Goal: Communication & Community: Answer question/provide support

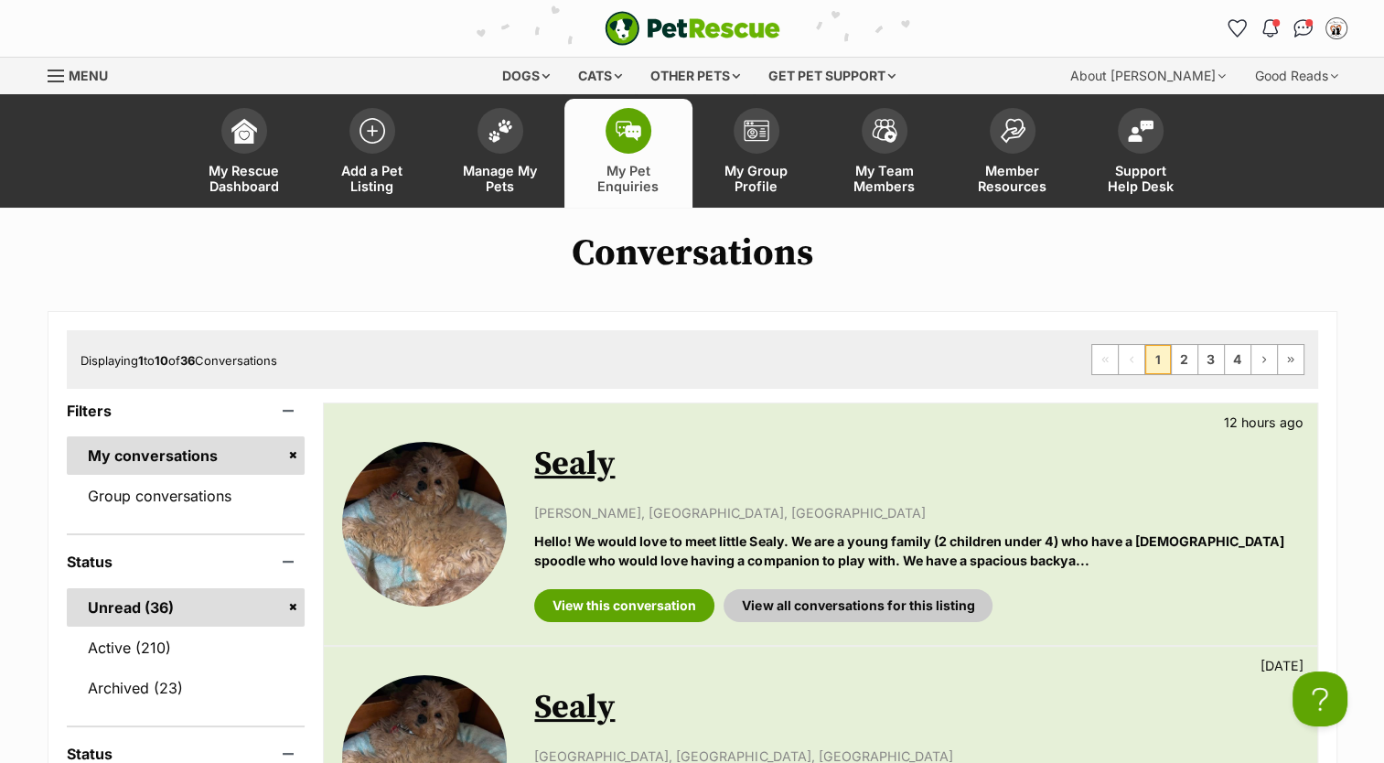
click at [567, 457] on link "Sealy" at bounding box center [574, 464] width 81 height 41
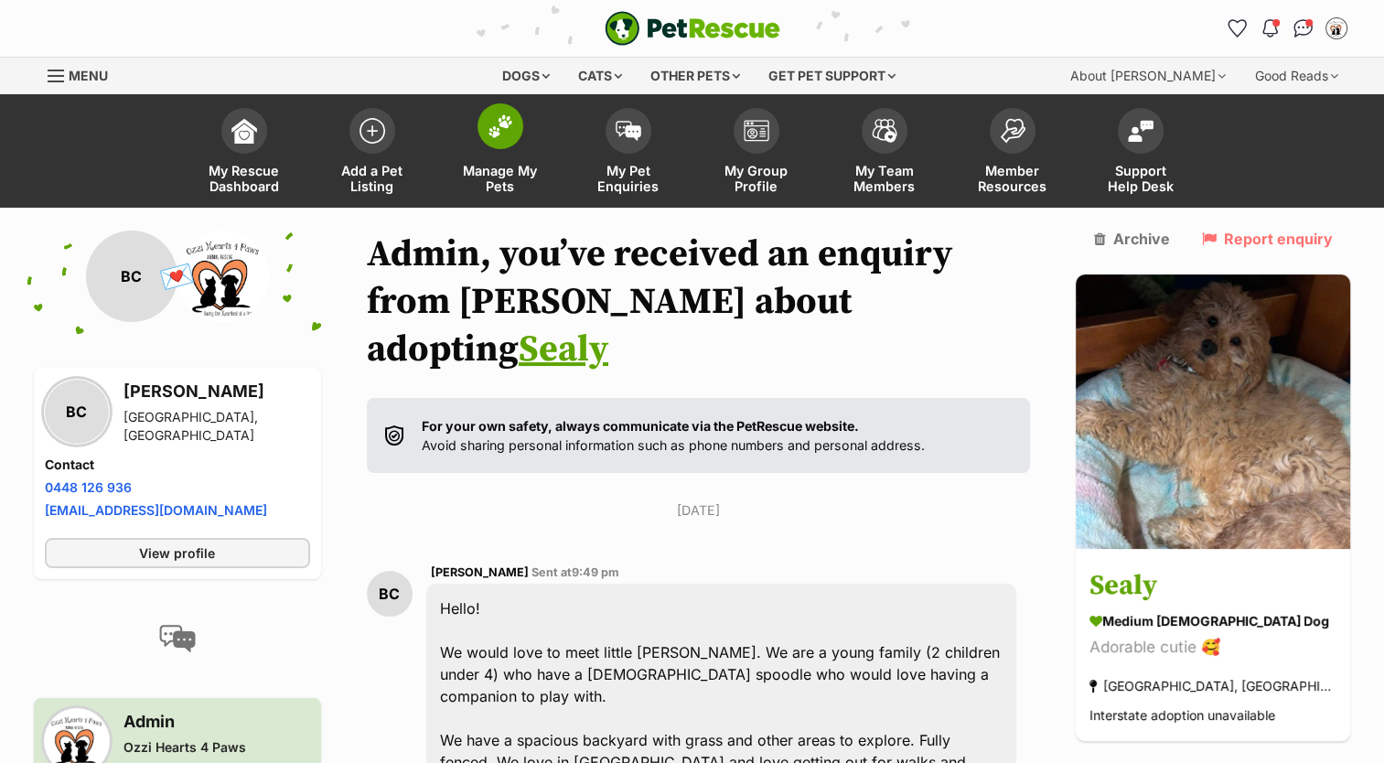
click at [504, 134] on img at bounding box center [501, 126] width 26 height 24
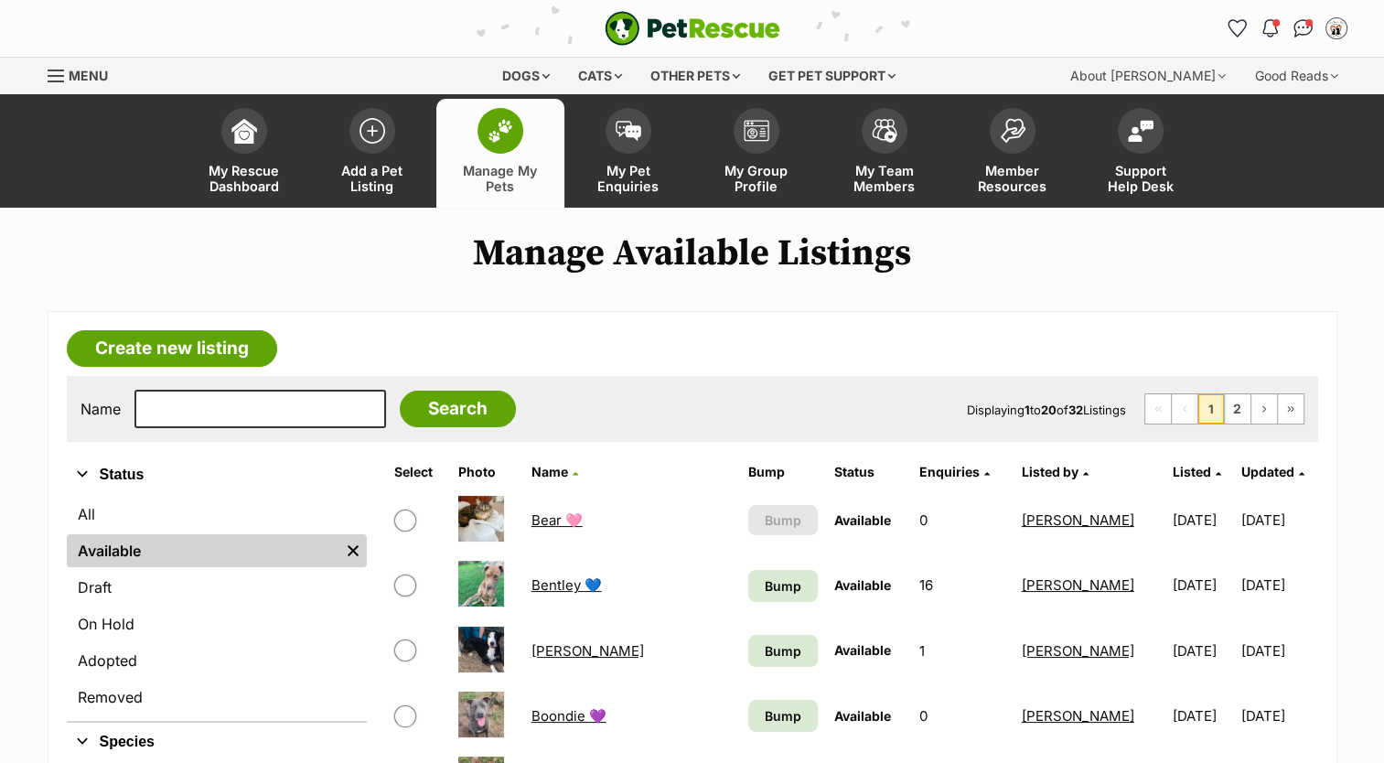
scroll to position [274, 0]
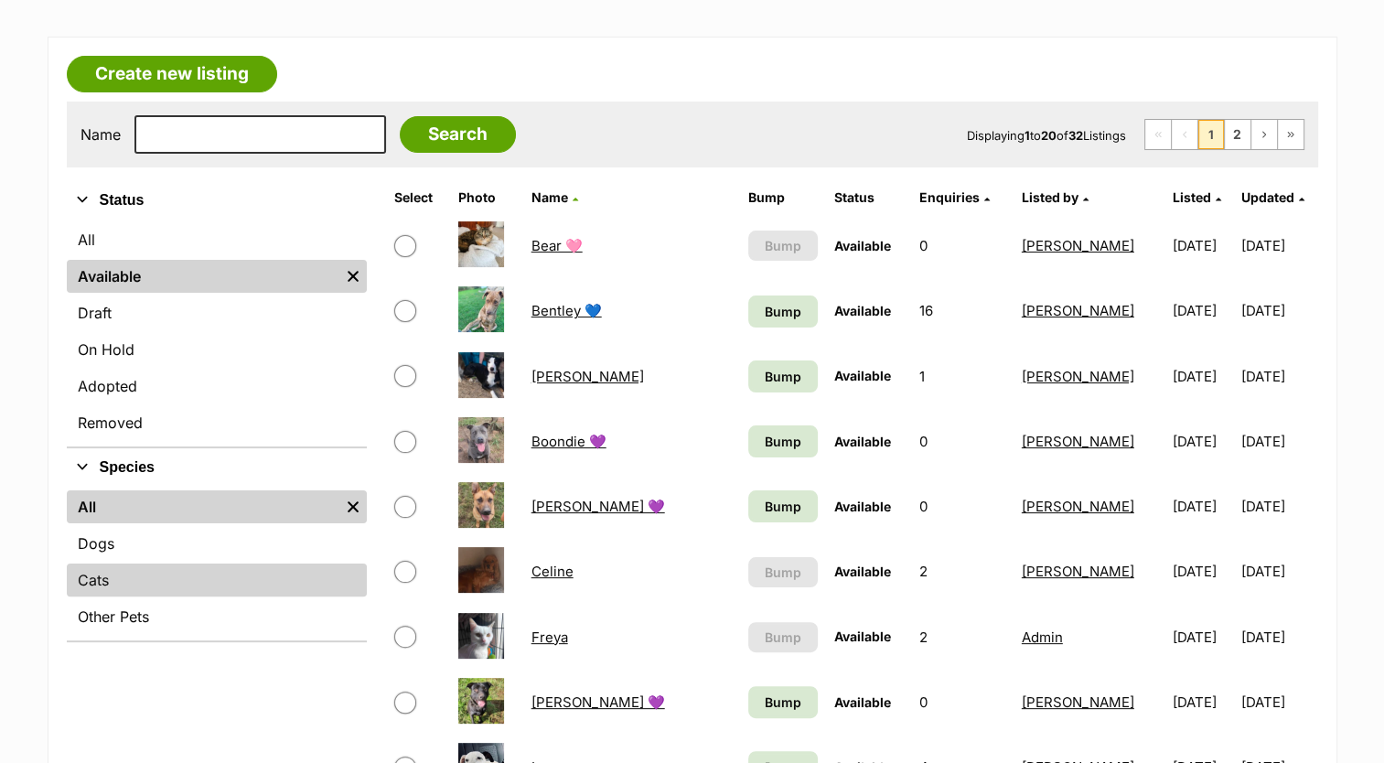
click at [199, 574] on link "Cats" at bounding box center [217, 580] width 300 height 33
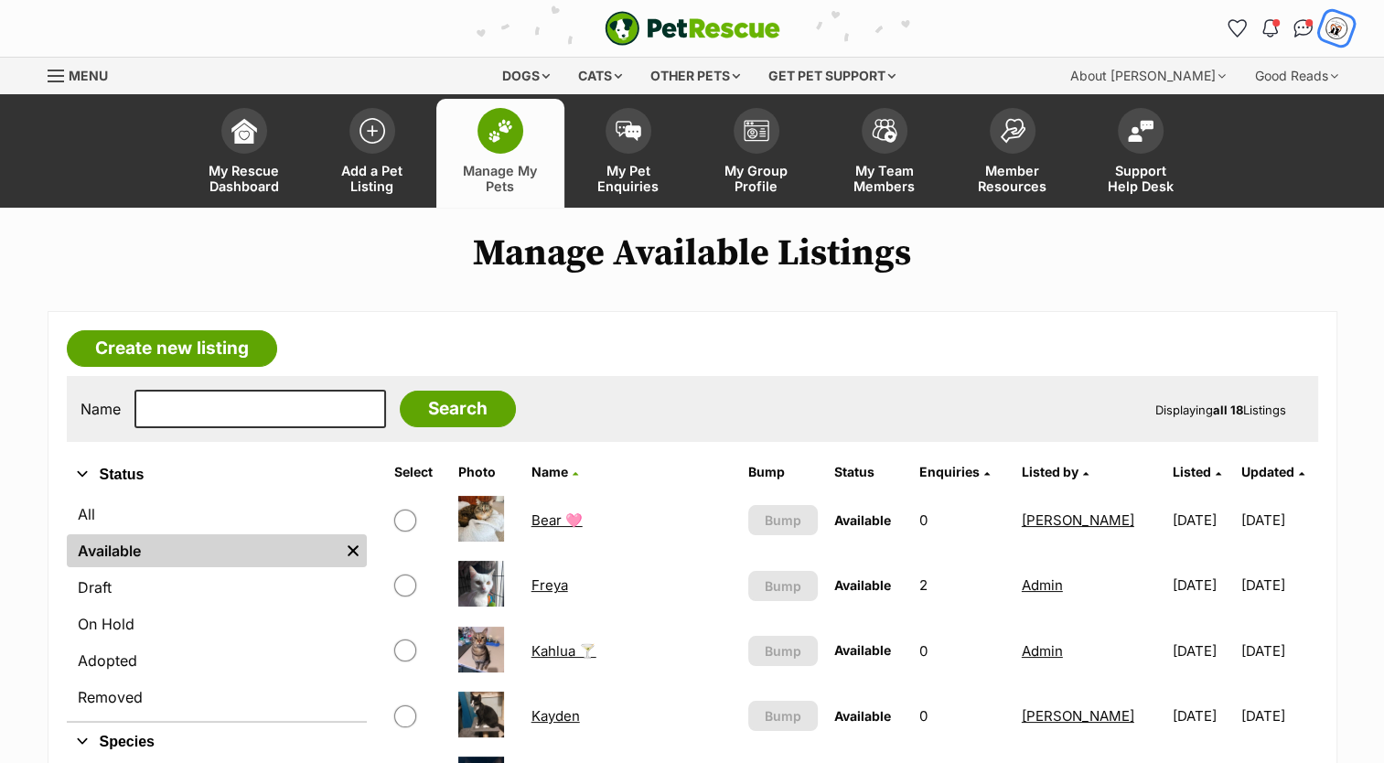
click at [1344, 33] on div "My account" at bounding box center [1336, 29] width 28 height 28
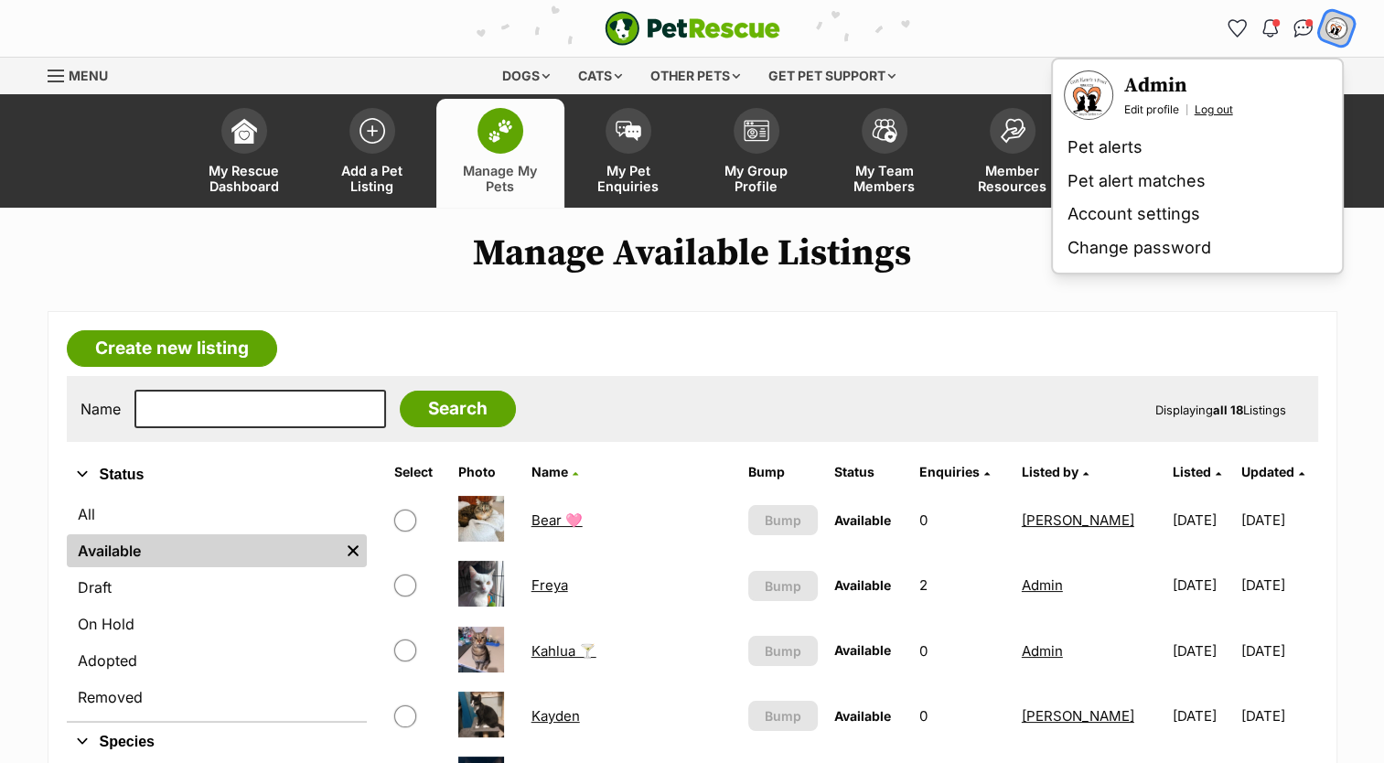
click at [1212, 104] on link "Log out" at bounding box center [1214, 109] width 38 height 15
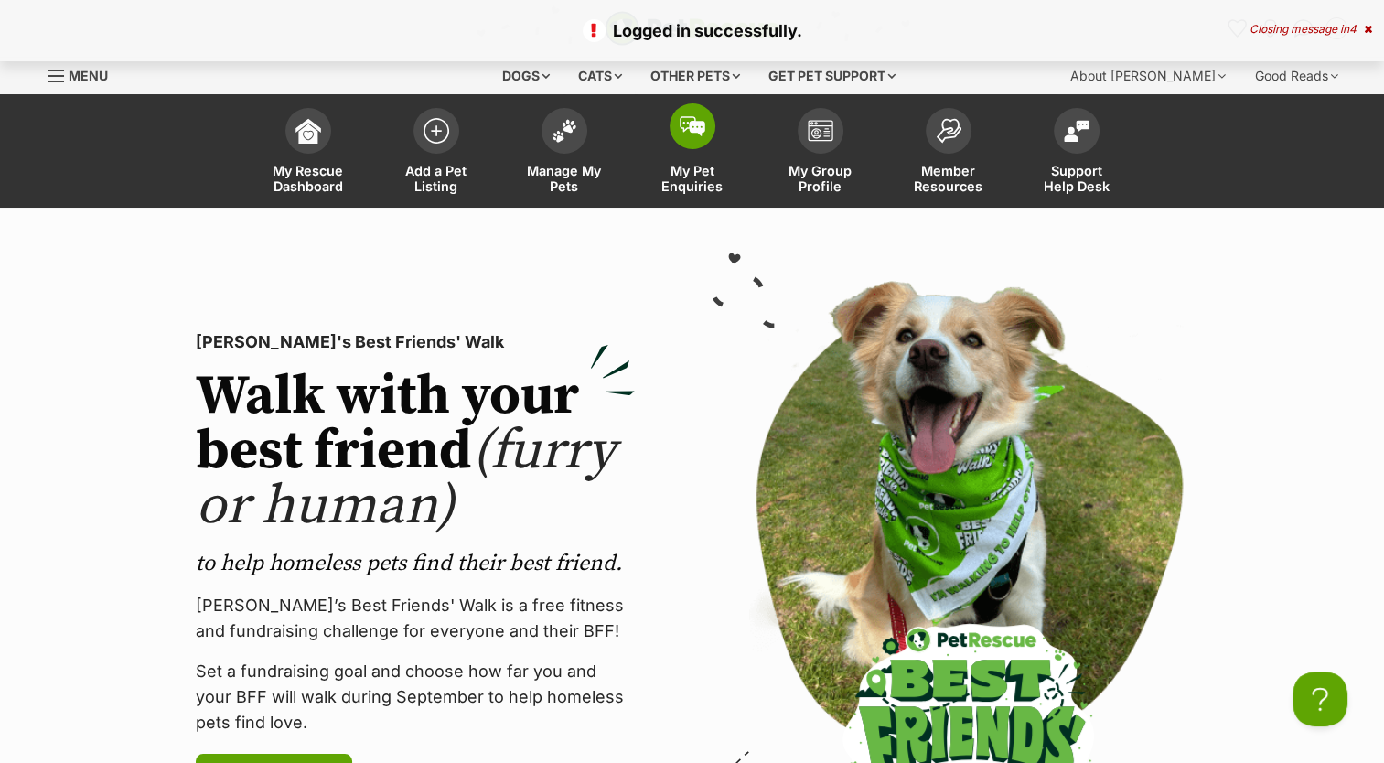
click at [684, 126] on img at bounding box center [693, 126] width 26 height 20
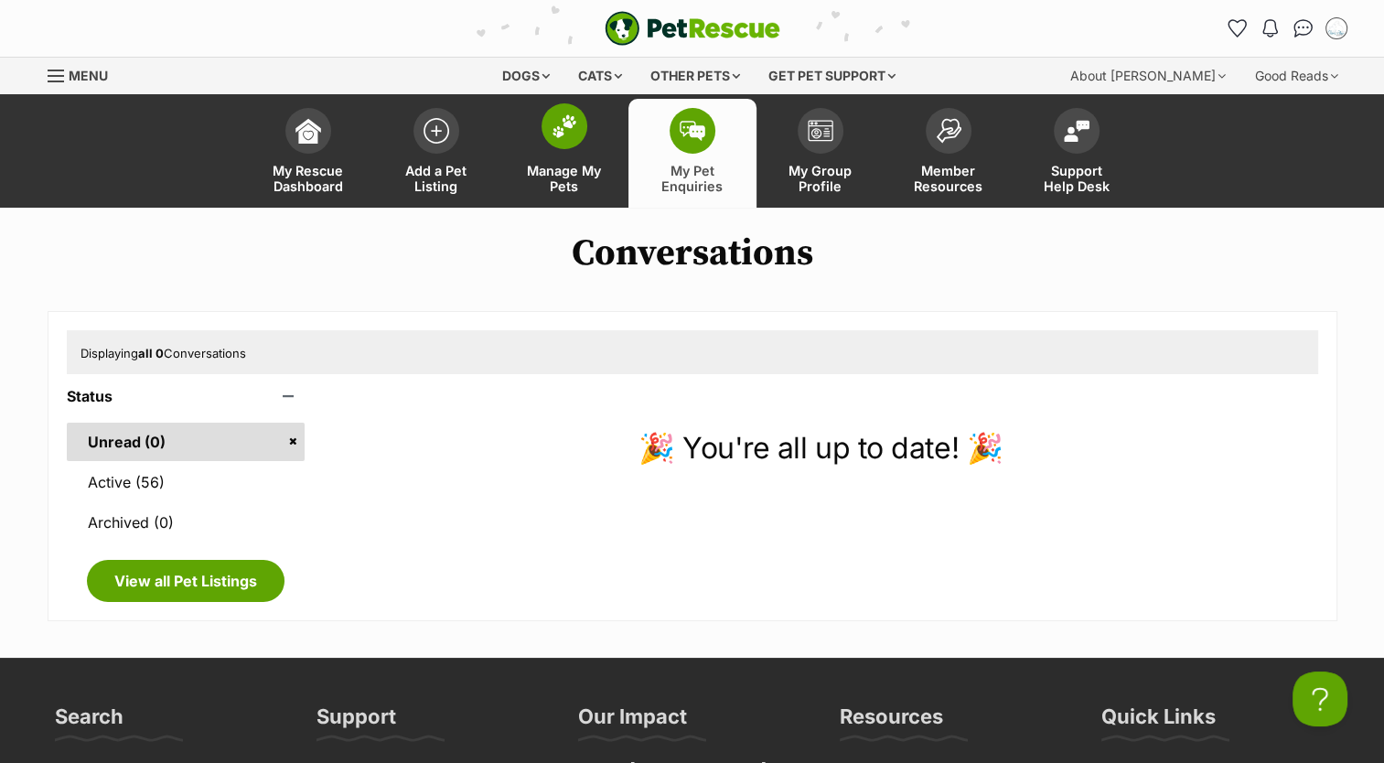
click at [564, 137] on img at bounding box center [565, 126] width 26 height 24
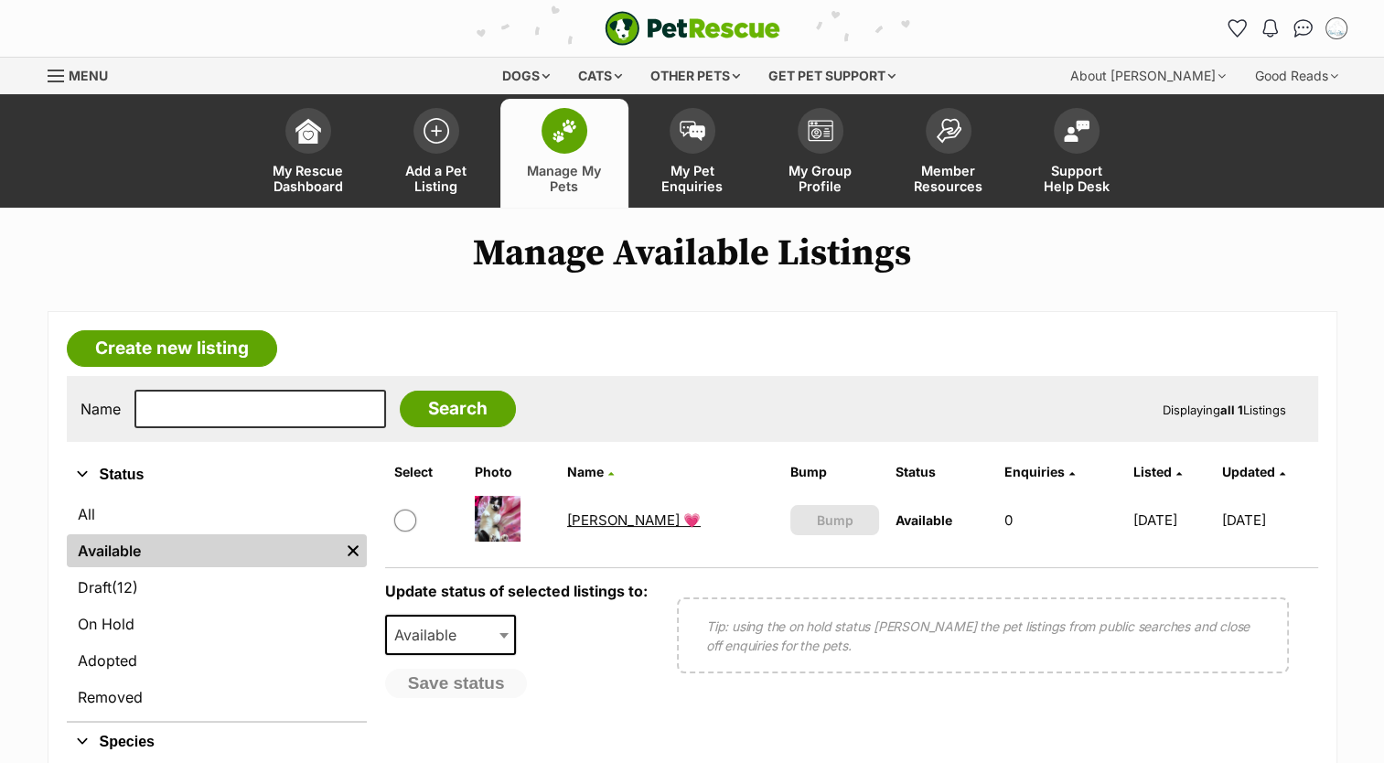
click at [589, 514] on link "[PERSON_NAME] 💗" at bounding box center [634, 519] width 134 height 17
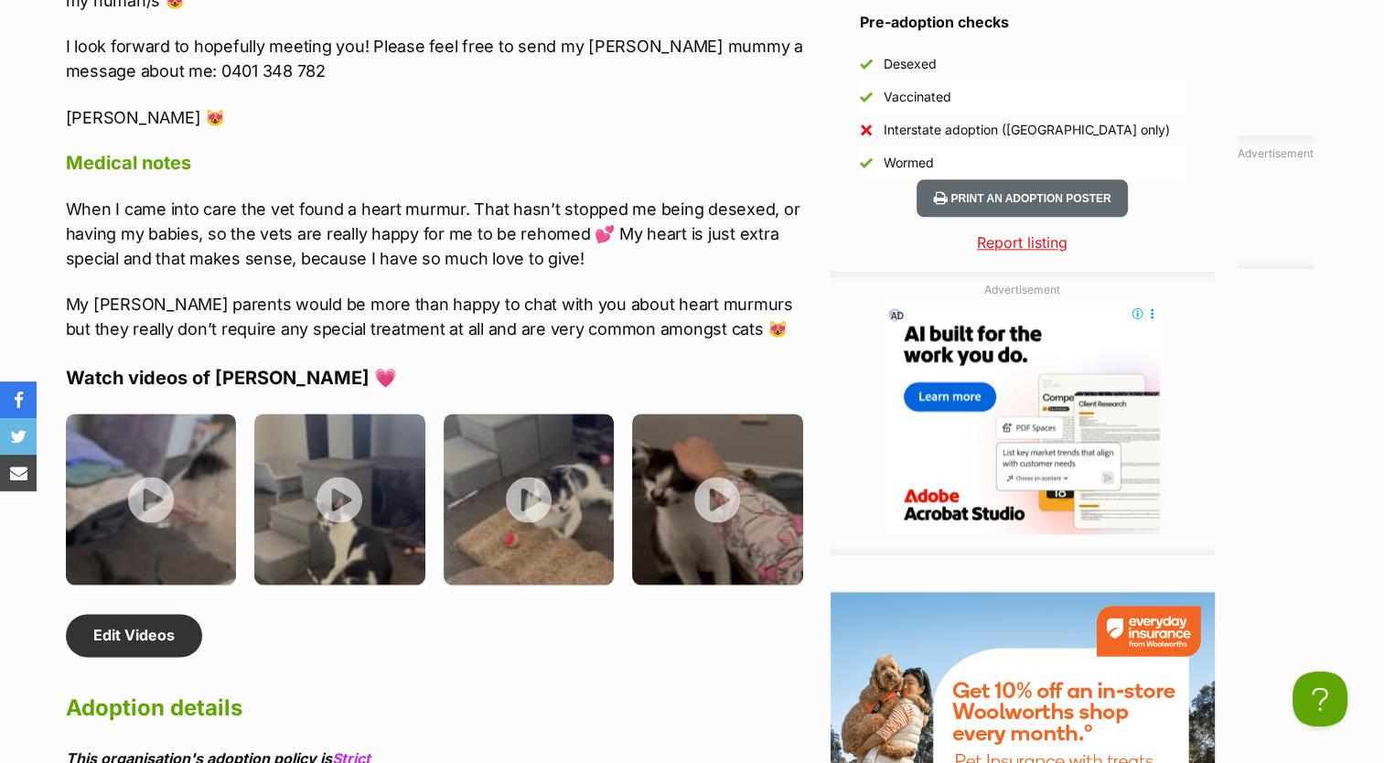
scroll to position [2653, 0]
